Goal: Communication & Community: Answer question/provide support

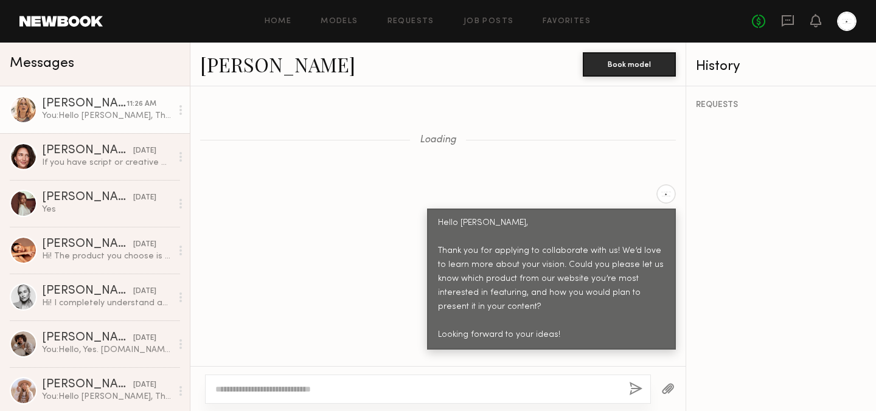
scroll to position [9763, 0]
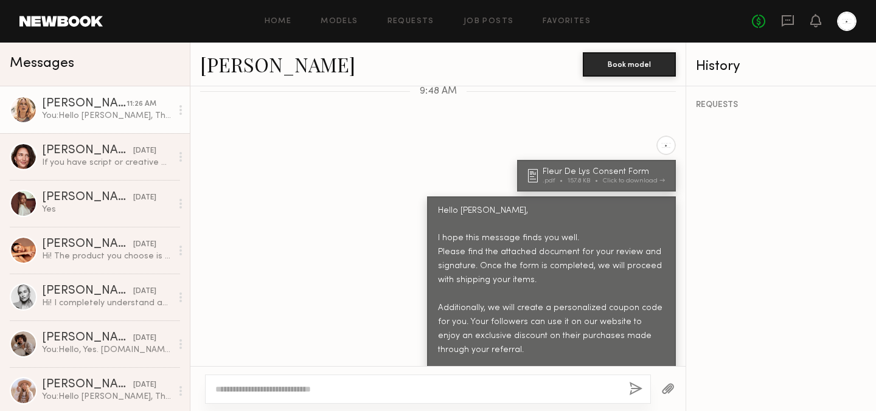
click at [75, 105] on div "[PERSON_NAME]" at bounding box center [84, 104] width 85 height 12
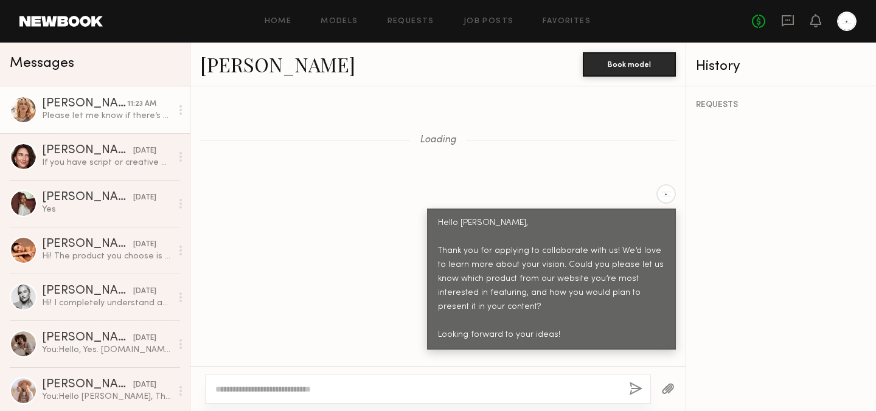
scroll to position [9886, 0]
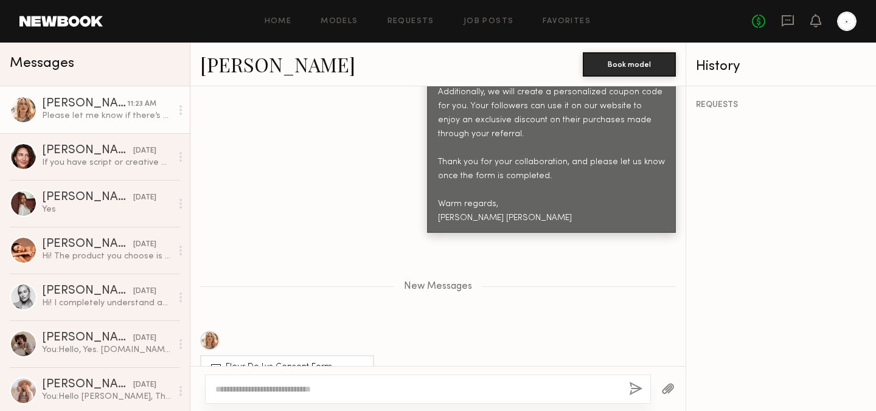
click at [264, 373] on div "220.08 KB" at bounding box center [272, 376] width 43 height 7
click at [294, 387] on textarea at bounding box center [417, 389] width 404 height 12
click at [279, 387] on textarea at bounding box center [417, 389] width 404 height 12
type textarea "*"
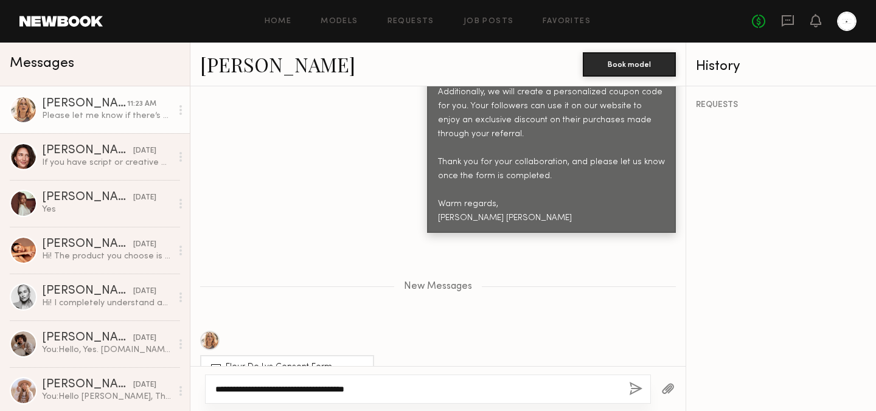
drag, startPoint x: 395, startPoint y: 386, endPoint x: 294, endPoint y: 383, distance: 101.0
click at [294, 383] on textarea "**********" at bounding box center [417, 389] width 404 height 12
type textarea "**********"
click at [635, 389] on button "button" at bounding box center [635, 389] width 13 height 15
